Goal: Information Seeking & Learning: Learn about a topic

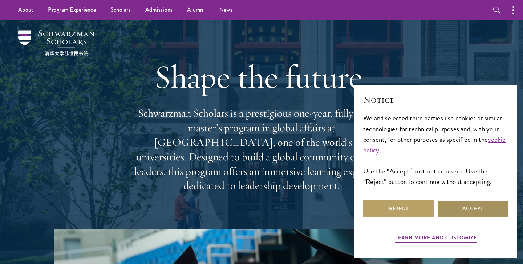
click at [455, 205] on button "Accept" at bounding box center [472, 208] width 71 height 17
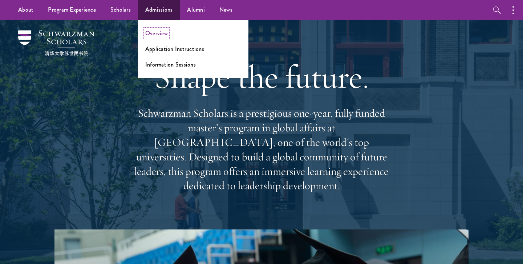
click at [156, 34] on link "Overview" at bounding box center [156, 33] width 23 height 8
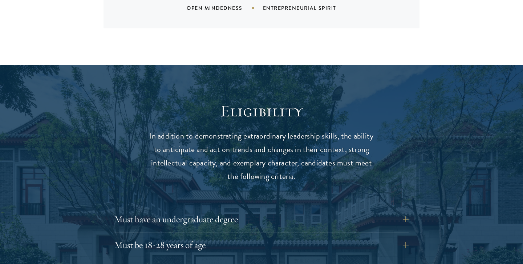
scroll to position [904, 0]
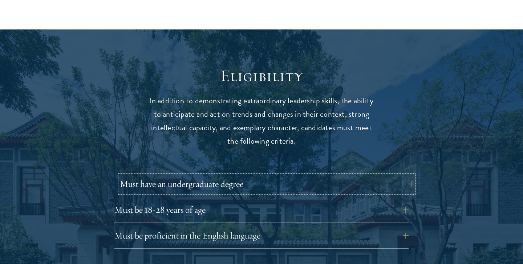
click at [229, 175] on button "Must have an undergraduate degree" at bounding box center [267, 183] width 294 height 17
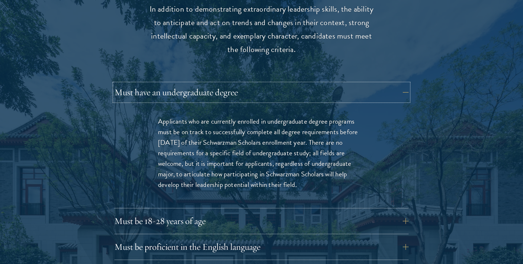
scroll to position [997, 0]
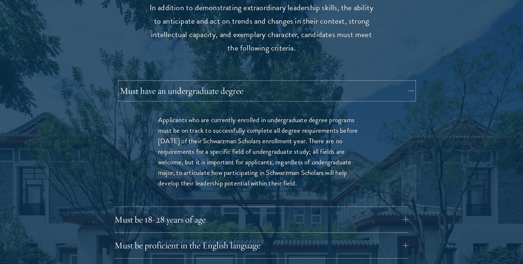
click at [253, 82] on button "Must have an undergraduate degree" at bounding box center [267, 90] width 294 height 17
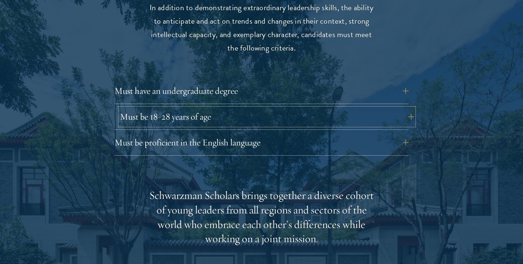
click at [218, 108] on button "Must be 18-28 years of age" at bounding box center [267, 116] width 294 height 17
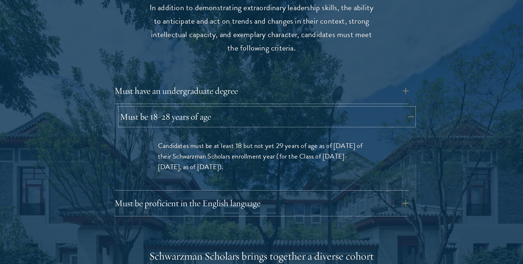
click at [215, 108] on button "Must be 18-28 years of age" at bounding box center [267, 116] width 294 height 17
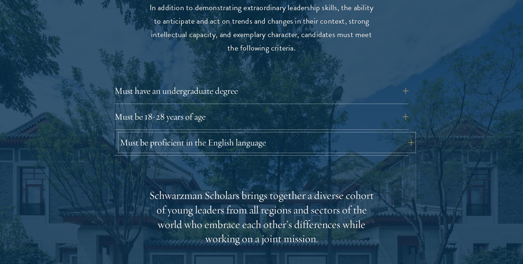
click at [212, 134] on button "Must be proficient in the English language" at bounding box center [267, 142] width 294 height 17
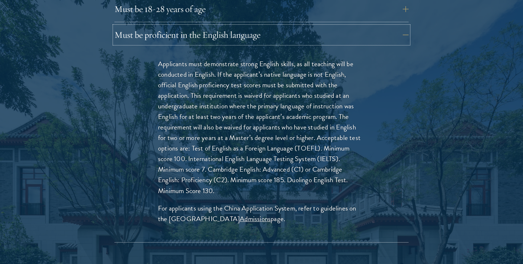
scroll to position [1110, 0]
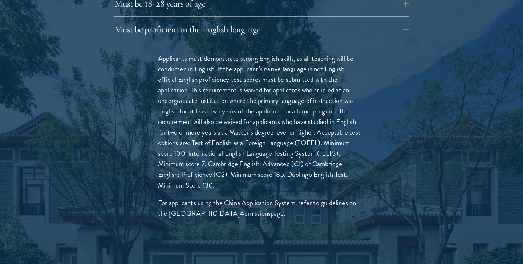
click at [285, 25] on div "Must be proficient in the English language Applicants must demonstrate strong E…" at bounding box center [261, 129] width 294 height 216
click at [277, 21] on button "Must be proficient in the English language" at bounding box center [267, 29] width 294 height 17
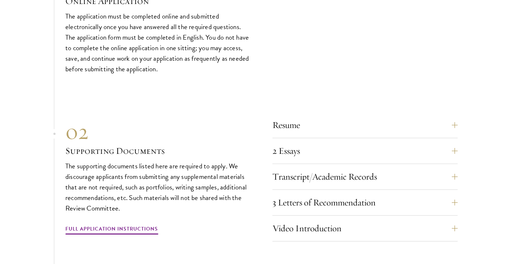
scroll to position [2218, 0]
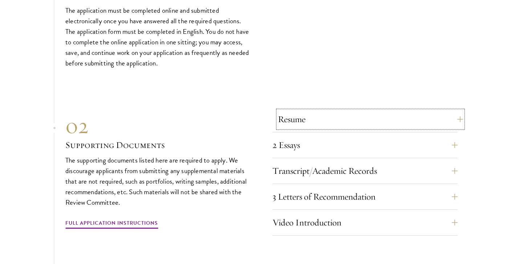
click at [325, 110] on button "Resume" at bounding box center [370, 118] width 185 height 17
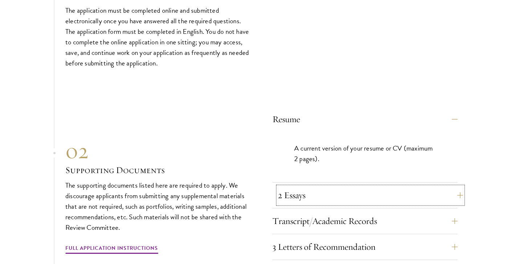
click at [295, 186] on button "2 Essays" at bounding box center [370, 194] width 185 height 17
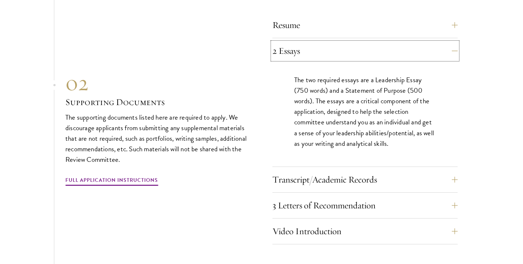
scroll to position [2316, 0]
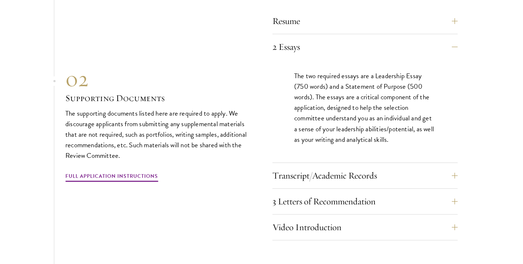
click at [329, 174] on div "Transcript/Academic Records You are required to scan and upload official transc…" at bounding box center [364, 178] width 185 height 22
click at [331, 167] on button "Transcript/Academic Records" at bounding box center [370, 175] width 185 height 17
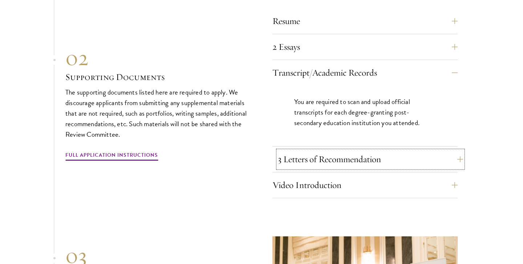
click at [342, 150] on button "3 Letters of Recommendation" at bounding box center [370, 158] width 185 height 17
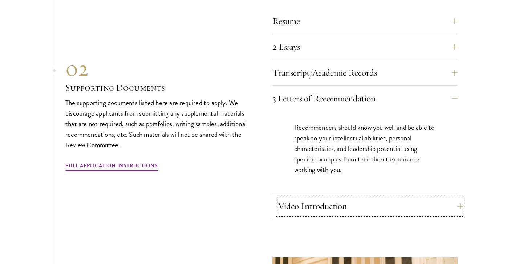
click at [329, 197] on button "Video Introduction" at bounding box center [370, 205] width 185 height 17
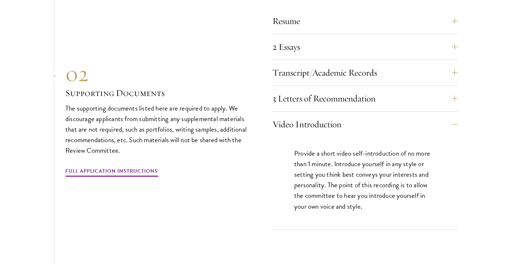
click at [327, 151] on p "Provide a short video self-introduction of no more than 1 minute. Introduce you…" at bounding box center [365, 179] width 142 height 63
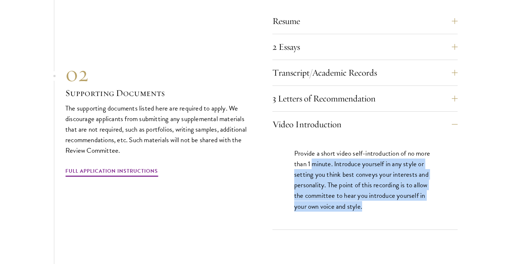
drag, startPoint x: 327, startPoint y: 151, endPoint x: 381, endPoint y: 190, distance: 66.7
click at [381, 190] on p "Provide a short video self-introduction of no more than 1 minute. Introduce you…" at bounding box center [365, 179] width 142 height 63
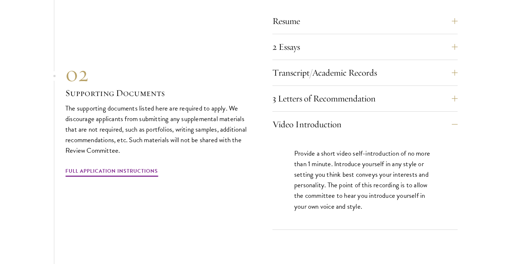
drag, startPoint x: 358, startPoint y: 126, endPoint x: 357, endPoint y: 122, distance: 4.8
click at [357, 137] on div "Provide a short video self-introduction of no more than 1 minute. Introduce you…" at bounding box center [364, 183] width 185 height 92
click at [359, 115] on button "Video Introduction" at bounding box center [370, 123] width 185 height 17
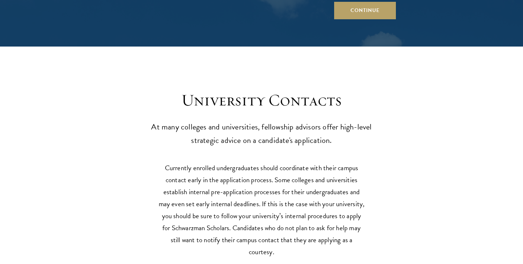
scroll to position [3495, 0]
